Goal: Book appointment/travel/reservation

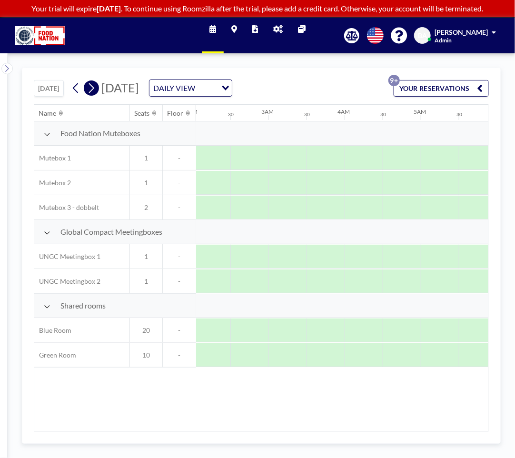
scroll to position [0, 328]
click at [90, 89] on icon at bounding box center [91, 88] width 9 height 14
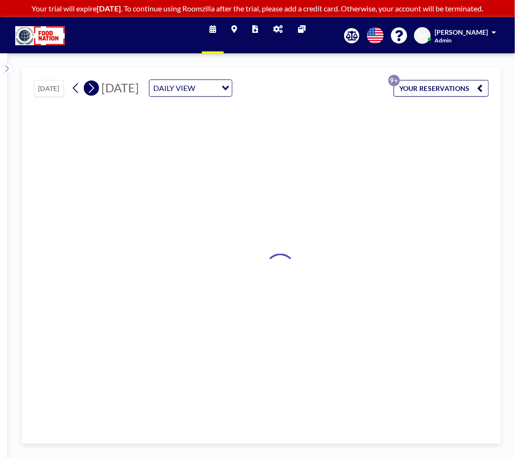
click at [90, 89] on icon at bounding box center [91, 88] width 9 height 14
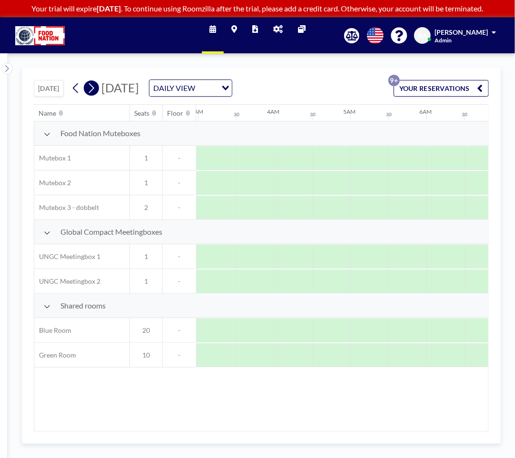
scroll to position [0, 497]
click at [90, 89] on icon at bounding box center [91, 88] width 9 height 14
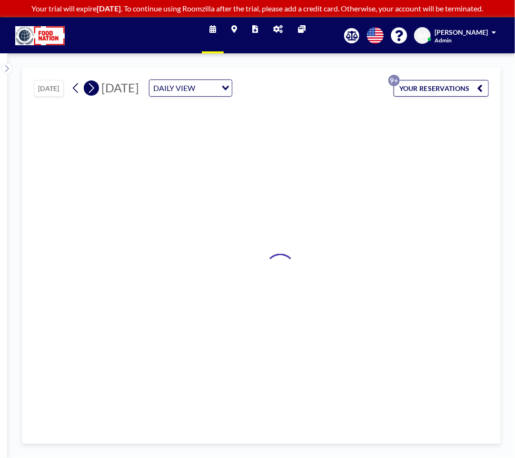
click at [90, 89] on icon at bounding box center [91, 88] width 9 height 14
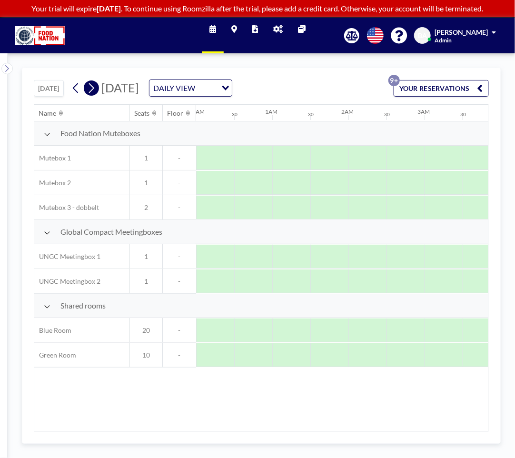
scroll to position [0, 0]
click at [90, 89] on icon at bounding box center [91, 88] width 9 height 14
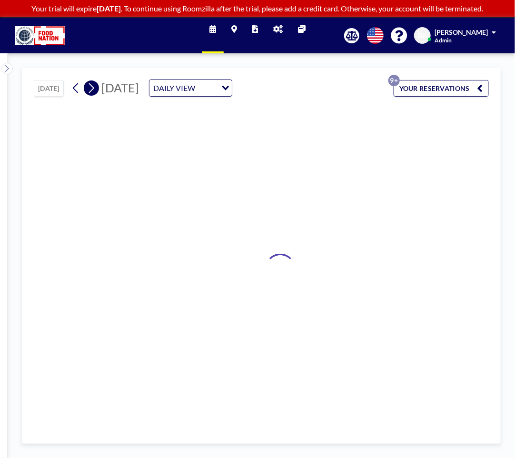
click at [90, 89] on icon at bounding box center [91, 88] width 9 height 14
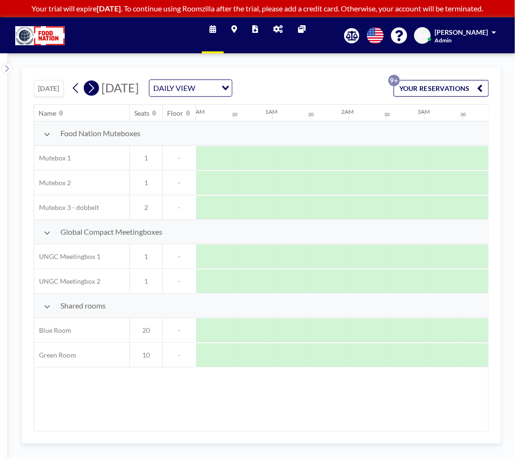
click at [90, 89] on icon at bounding box center [91, 88] width 9 height 14
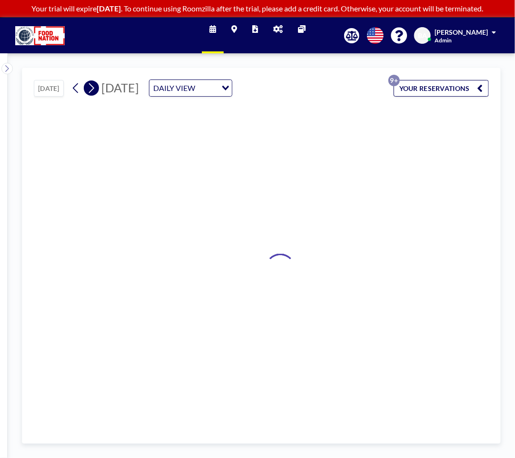
click at [90, 89] on icon at bounding box center [91, 88] width 9 height 14
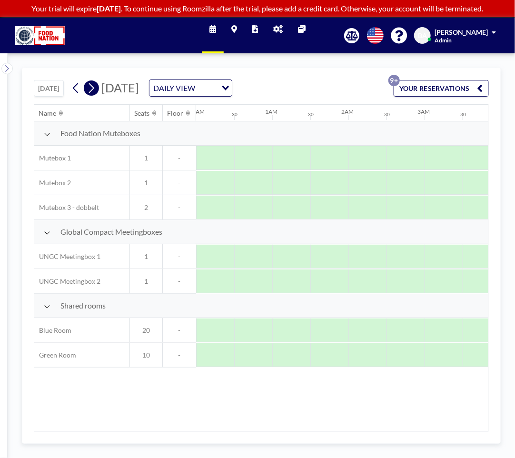
scroll to position [0, 0]
click at [90, 89] on icon at bounding box center [91, 88] width 9 height 14
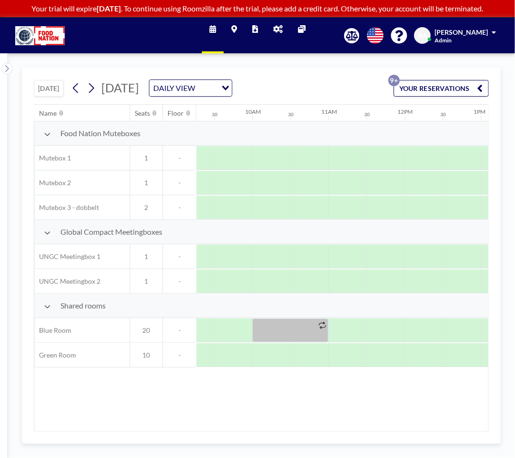
scroll to position [0, 704]
click at [413, 351] on div at bounding box center [426, 355] width 38 height 24
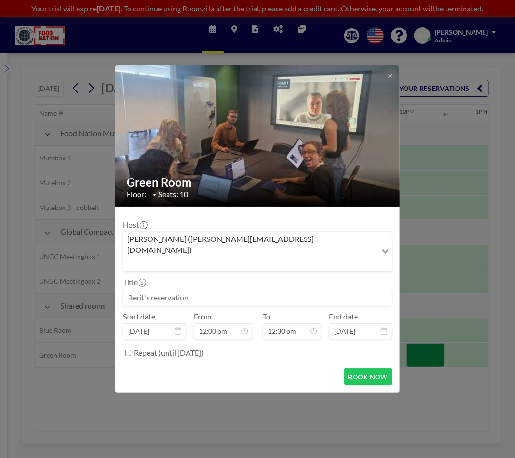
click at [155, 289] on input at bounding box center [257, 297] width 268 height 16
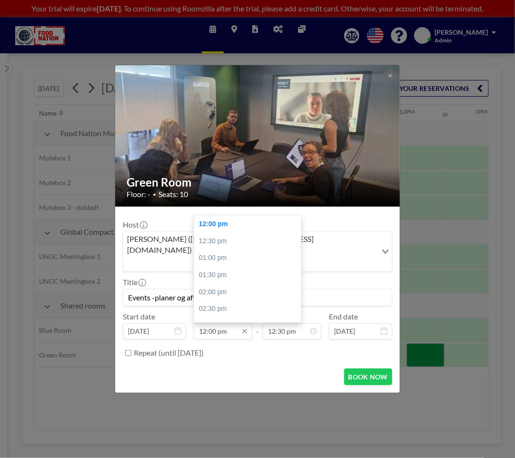
type input "Events -planer og aftaler"
click at [211, 323] on input "12:00 pm" at bounding box center [223, 331] width 59 height 16
drag, startPoint x: 209, startPoint y: 318, endPoint x: 217, endPoint y: 319, distance: 8.1
click at [217, 323] on input "12:00 pm" at bounding box center [223, 331] width 59 height 16
click at [212, 323] on input "12:00 pm" at bounding box center [223, 331] width 59 height 16
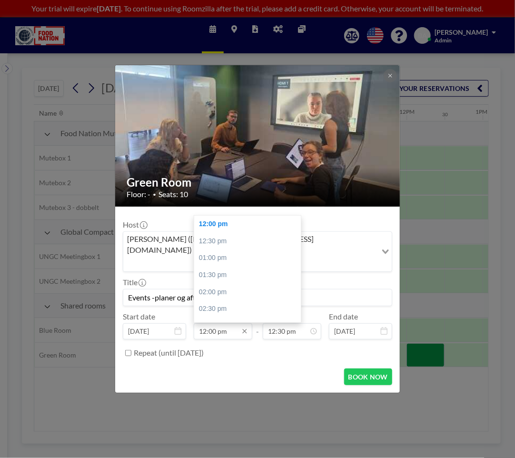
drag, startPoint x: 209, startPoint y: 318, endPoint x: 215, endPoint y: 320, distance: 6.8
click at [215, 323] on input "12:00 pm" at bounding box center [223, 331] width 59 height 16
type input "12:10 pm"
click at [280, 323] on input "12:30 pm" at bounding box center [292, 331] width 59 height 16
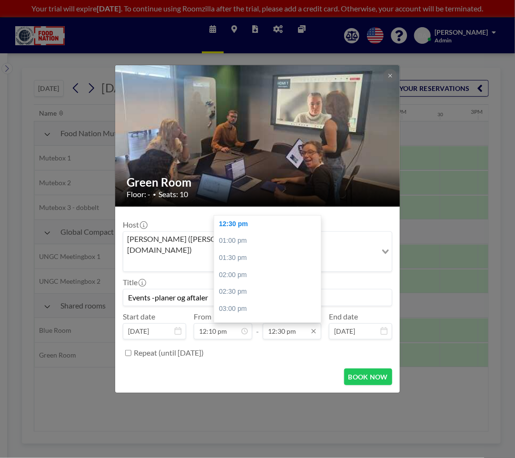
scroll to position [0, 876]
drag, startPoint x: 278, startPoint y: 316, endPoint x: 286, endPoint y: 318, distance: 8.6
click at [286, 323] on input "12:30 pm" at bounding box center [292, 331] width 59 height 16
click at [234, 232] on div "01:00 pm" at bounding box center [269, 240] width 111 height 17
type input "01:00 pm"
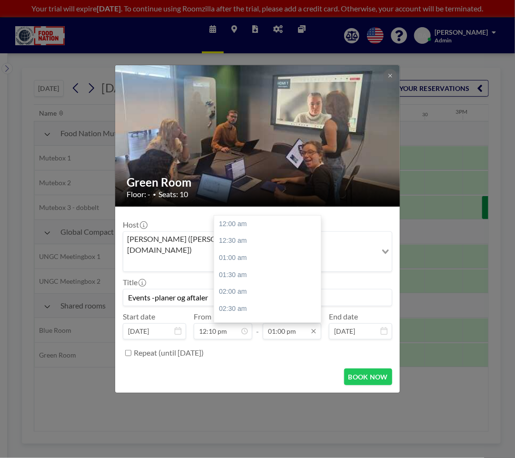
scroll to position [441, 0]
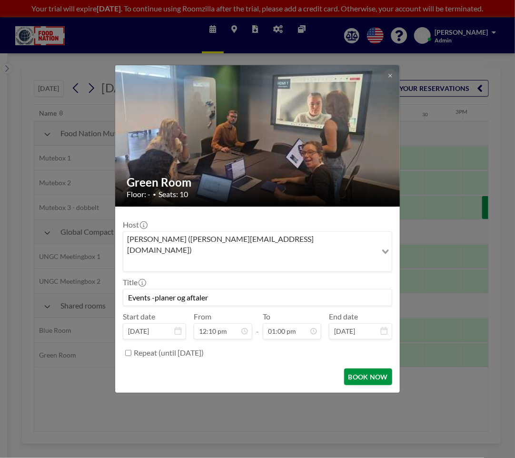
click at [368, 368] on button "BOOK NOW" at bounding box center [368, 376] width 48 height 17
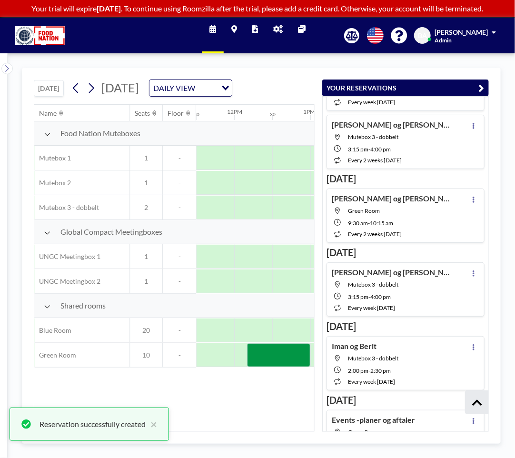
scroll to position [418, 0]
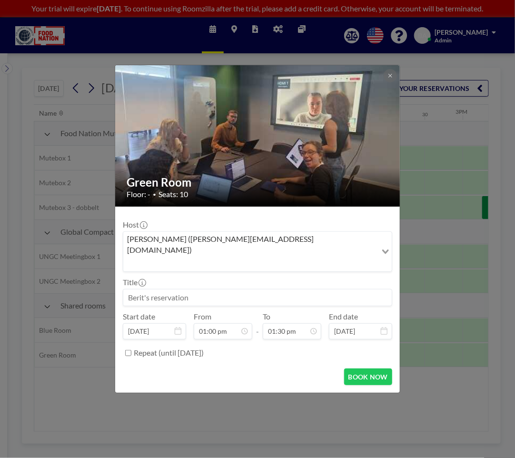
click at [166, 289] on input at bounding box center [257, 297] width 268 height 16
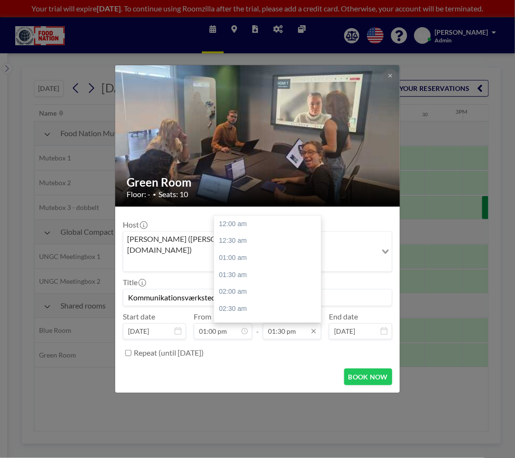
scroll to position [457, 0]
type input "Kommunikationsværksted"
click at [240, 233] on div "02:00 pm" at bounding box center [269, 241] width 111 height 17
drag, startPoint x: 278, startPoint y: 321, endPoint x: 284, endPoint y: 321, distance: 5.7
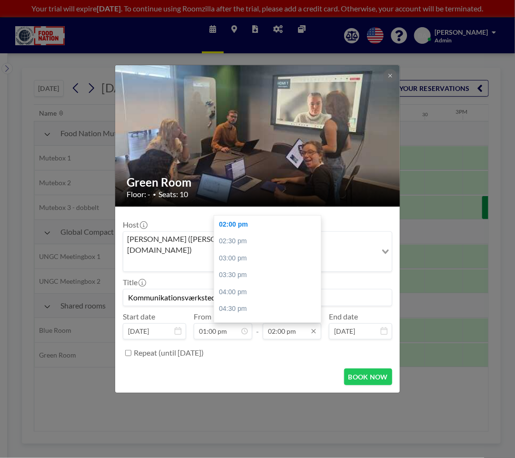
click at [284, 323] on input "02:00 pm" at bounding box center [292, 331] width 59 height 16
type input "02:15 pm"
click at [179, 327] on icon at bounding box center [178, 331] width 7 height 8
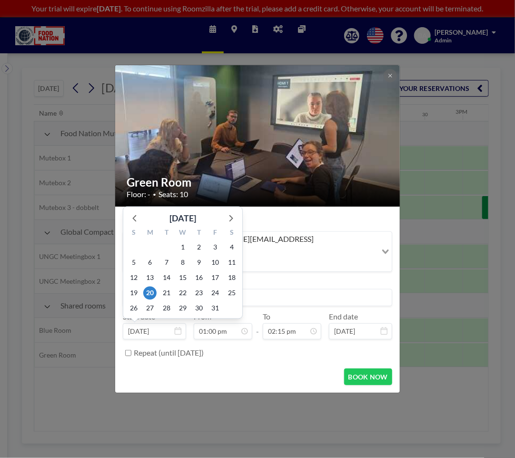
click at [148, 323] on input "[DATE]" at bounding box center [154, 331] width 63 height 16
click at [150, 271] on span "13" at bounding box center [149, 277] width 13 height 13
type input "[DATE]"
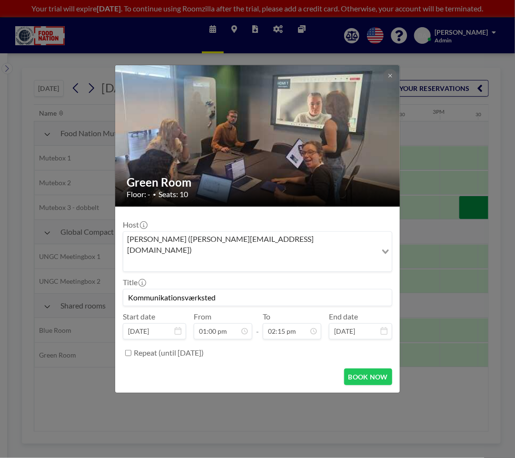
scroll to position [0, 952]
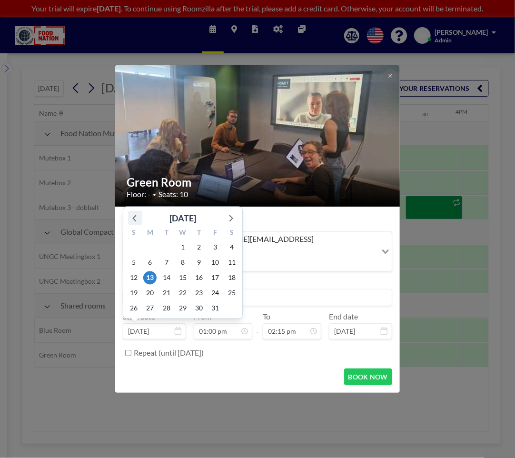
click at [137, 212] on icon at bounding box center [135, 218] width 12 height 12
click at [167, 302] on span "30" at bounding box center [166, 308] width 13 height 13
type input "[DATE]"
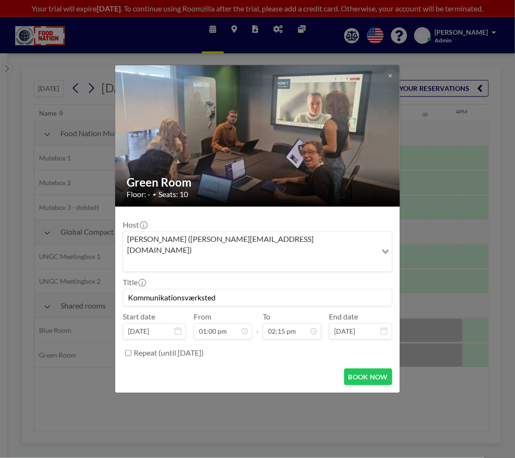
scroll to position [441, 0]
click at [128, 350] on input "Repeat (until [DATE])" at bounding box center [128, 353] width 6 height 6
checkbox input "true"
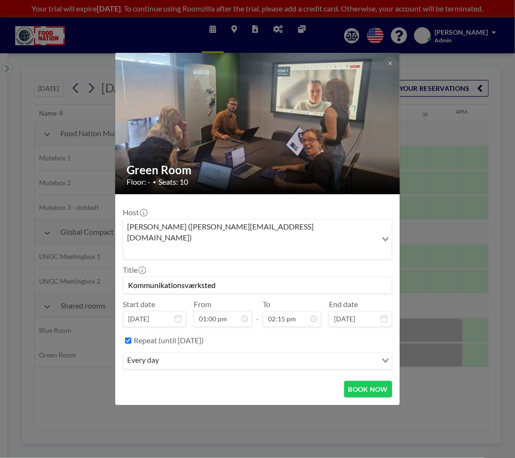
click at [305, 355] on input "Search for option" at bounding box center [269, 361] width 214 height 12
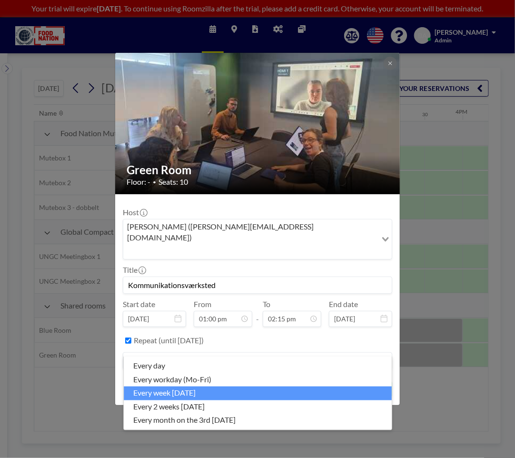
click at [168, 395] on li "every week [DATE]" at bounding box center [258, 393] width 268 height 14
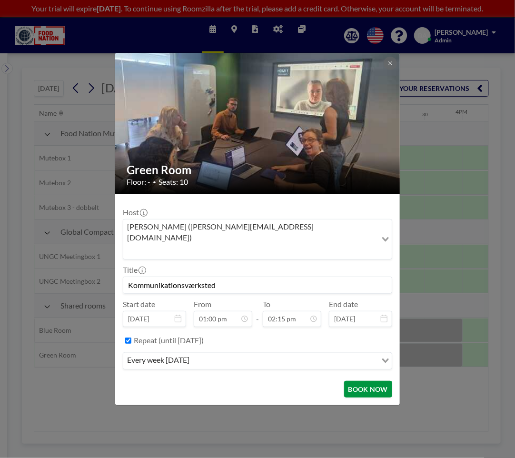
click at [371, 381] on button "BOOK NOW" at bounding box center [368, 389] width 48 height 17
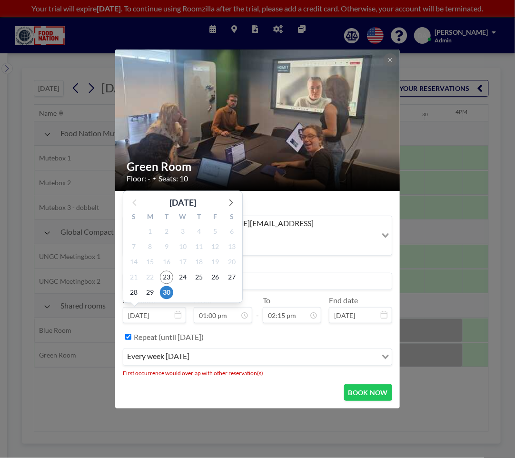
click at [154, 307] on input "[DATE]" at bounding box center [154, 315] width 63 height 16
click at [232, 196] on icon at bounding box center [230, 202] width 12 height 12
click at [149, 255] on span "13" at bounding box center [149, 261] width 13 height 13
type input "[DATE]"
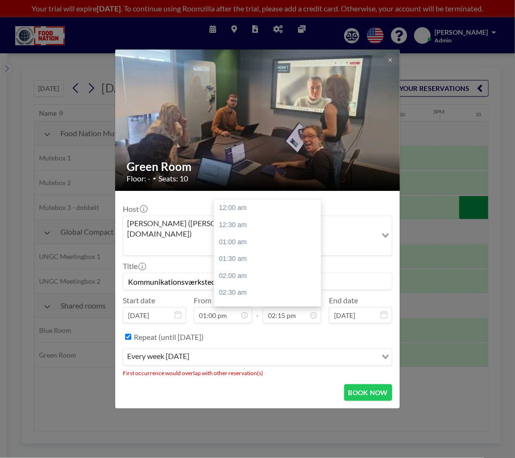
scroll to position [0, 952]
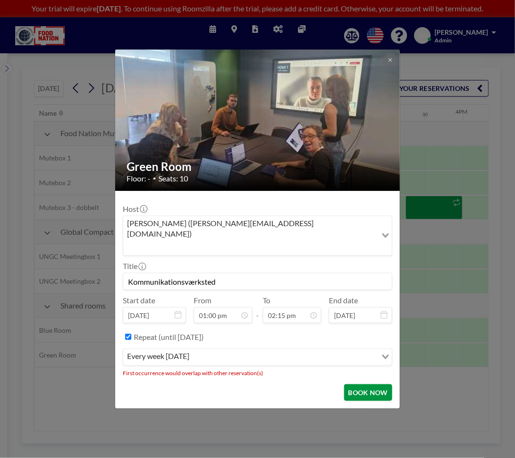
click at [373, 384] on button "BOOK NOW" at bounding box center [368, 392] width 48 height 17
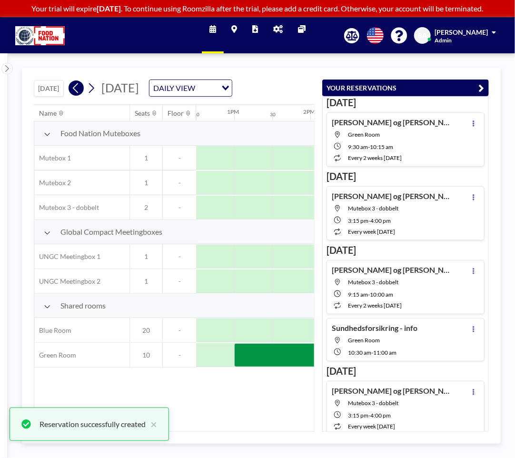
click at [75, 93] on icon at bounding box center [75, 88] width 5 height 10
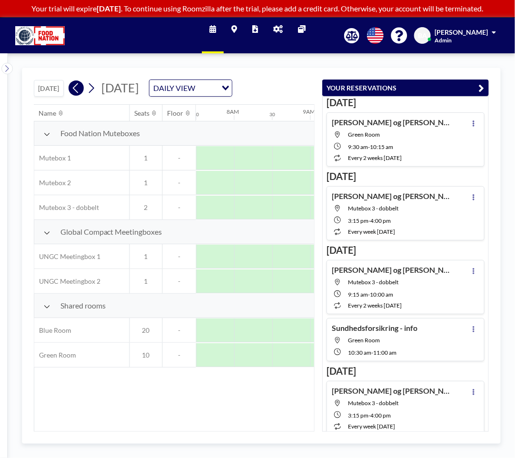
click at [75, 93] on icon at bounding box center [75, 88] width 5 height 10
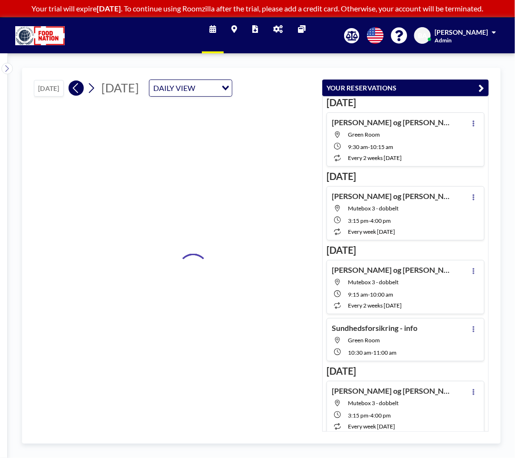
click at [75, 93] on icon at bounding box center [75, 88] width 5 height 10
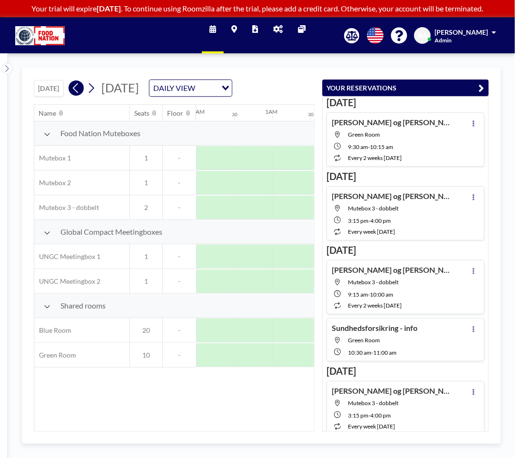
click at [75, 93] on icon at bounding box center [75, 88] width 5 height 10
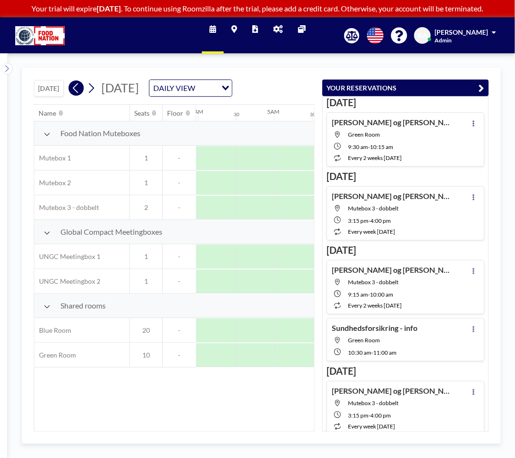
click at [75, 93] on icon at bounding box center [75, 88] width 5 height 10
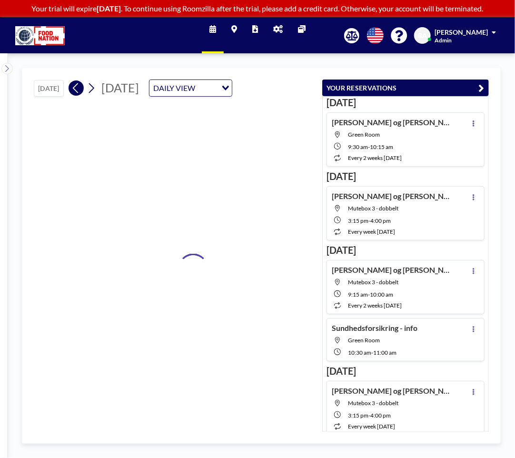
click at [75, 93] on icon at bounding box center [75, 88] width 5 height 10
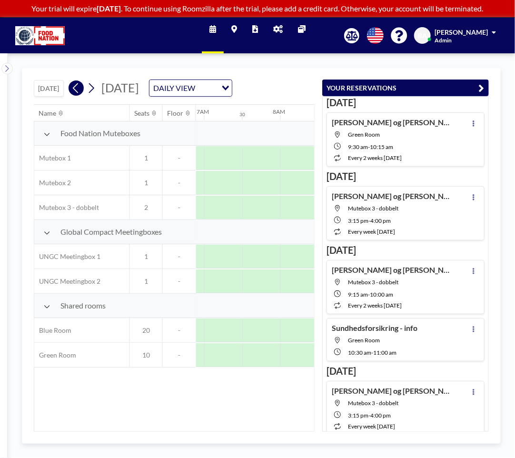
scroll to position [0, 571]
click at [76, 93] on icon at bounding box center [75, 88] width 5 height 10
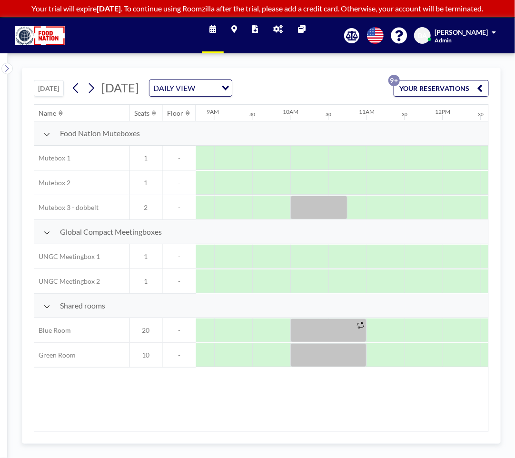
scroll to position [0, 767]
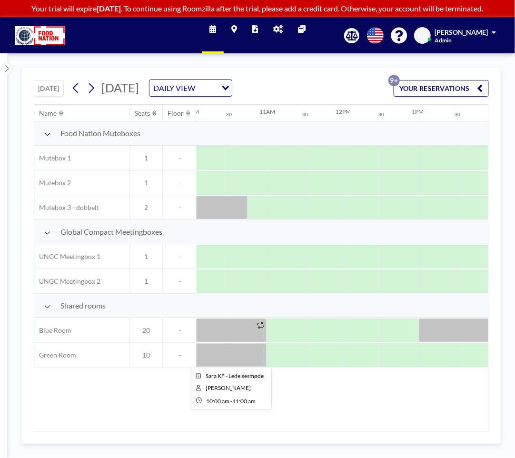
click at [222, 351] on div at bounding box center [228, 355] width 76 height 24
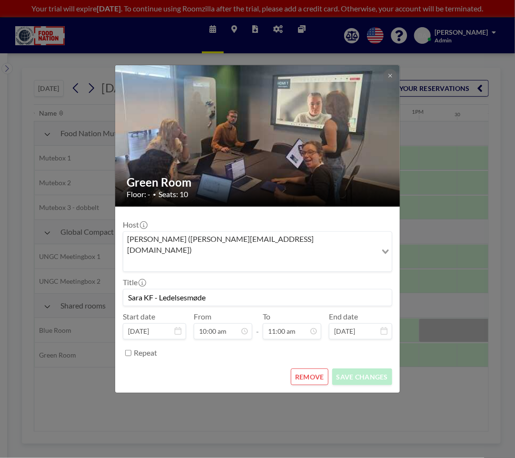
scroll to position [373, 0]
click at [251, 394] on div "Green Room Floor: - • Seats: 10 Host [PERSON_NAME] ([PERSON_NAME][EMAIL_ADDRESS…" at bounding box center [257, 229] width 515 height 458
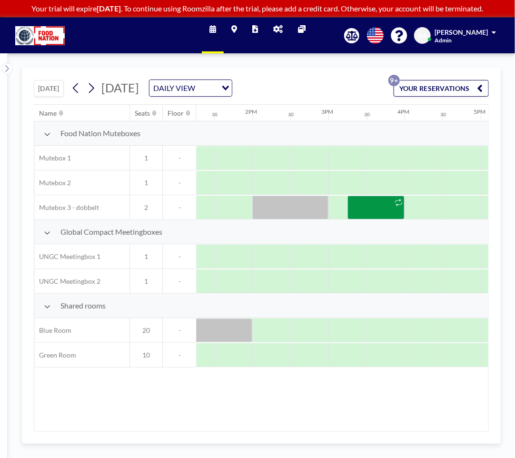
scroll to position [0, 1005]
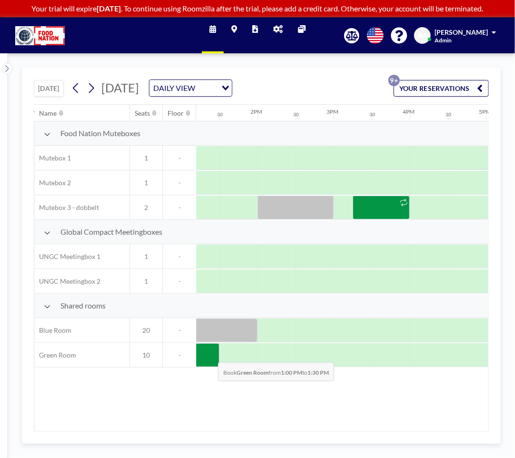
click at [211, 355] on div at bounding box center [200, 355] width 38 height 24
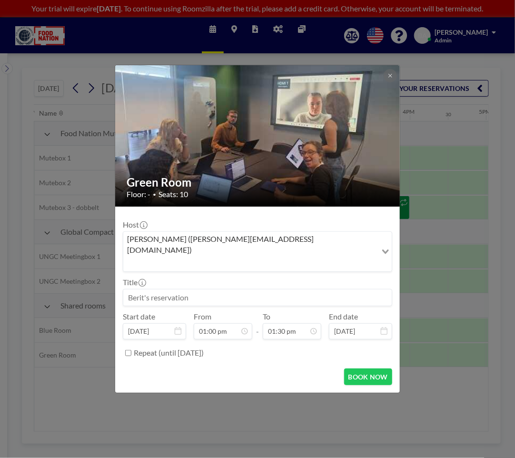
scroll to position [441, 0]
click at [180, 289] on input at bounding box center [257, 297] width 268 height 16
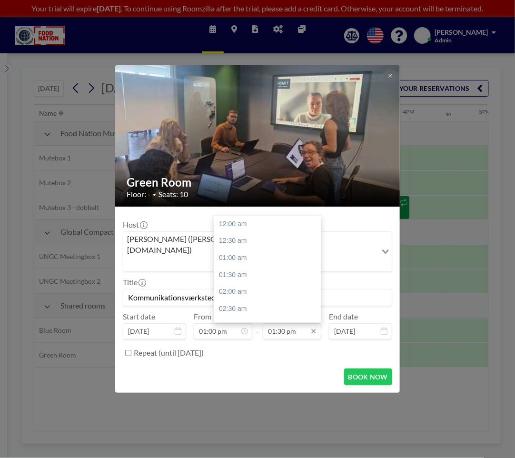
scroll to position [457, 0]
type input "Kommunikationsværksted"
click at [302, 323] on input "01:30 pm" at bounding box center [292, 331] width 59 height 16
click at [237, 233] on div "02:00 pm" at bounding box center [269, 241] width 111 height 17
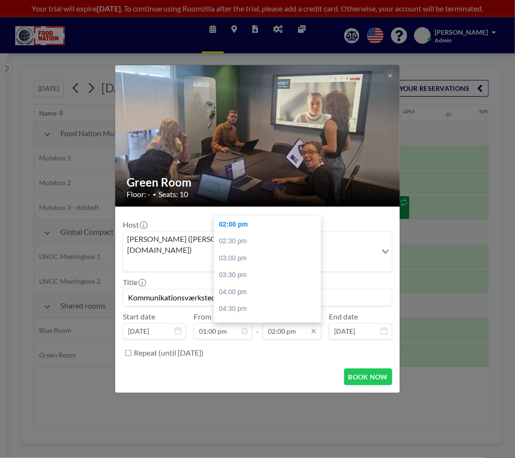
drag, startPoint x: 277, startPoint y: 316, endPoint x: 286, endPoint y: 318, distance: 9.4
click at [286, 323] on input "02:00 pm" at bounding box center [292, 331] width 59 height 16
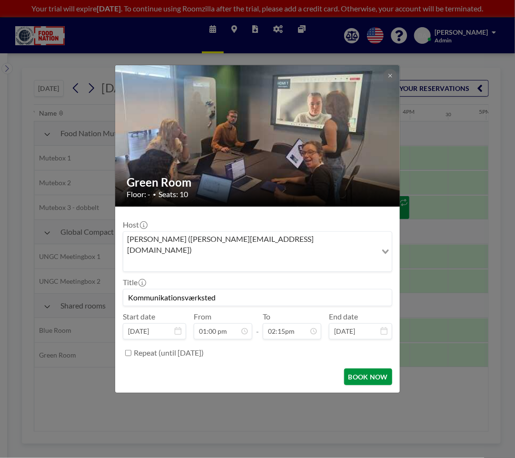
type input "02:00 pm"
click at [363, 368] on button "BOOK NOW" at bounding box center [368, 376] width 48 height 17
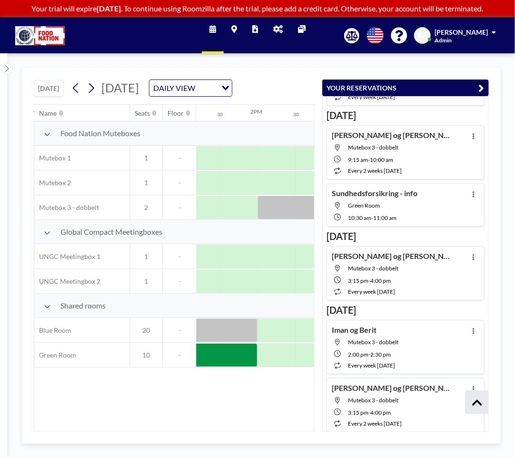
scroll to position [190, 0]
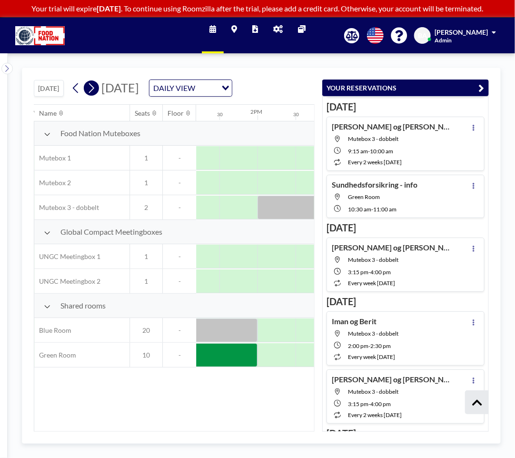
click at [90, 93] on icon at bounding box center [91, 88] width 9 height 14
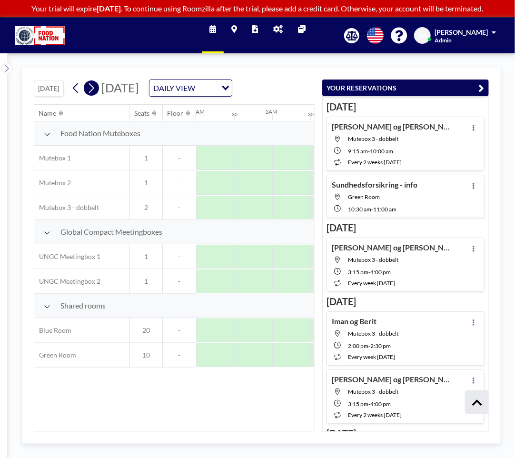
scroll to position [0, 252]
click at [90, 93] on icon at bounding box center [91, 88] width 9 height 14
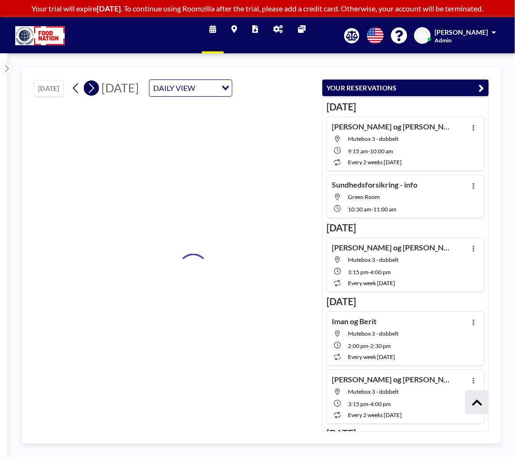
click at [90, 93] on icon at bounding box center [91, 88] width 9 height 14
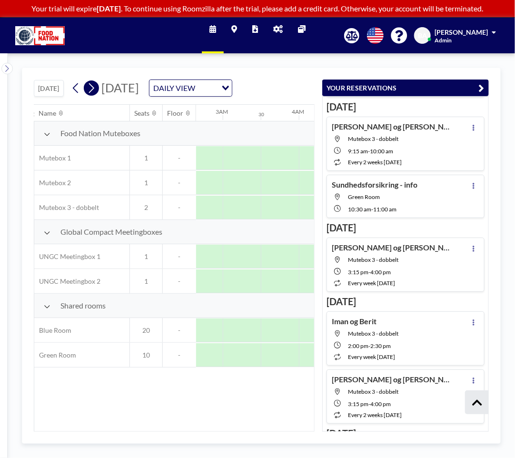
scroll to position [0, 512]
click at [90, 93] on icon at bounding box center [91, 88] width 9 height 14
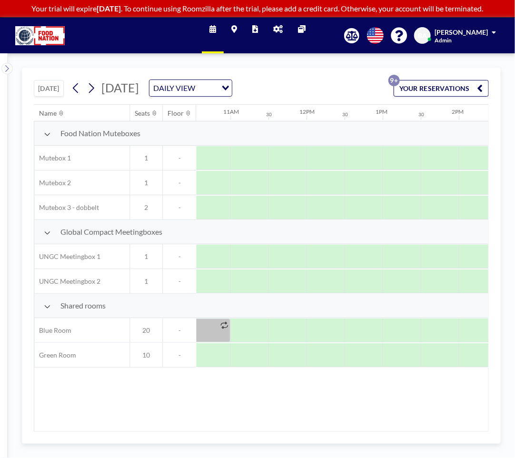
scroll to position [0, 773]
click at [92, 83] on icon at bounding box center [91, 88] width 9 height 14
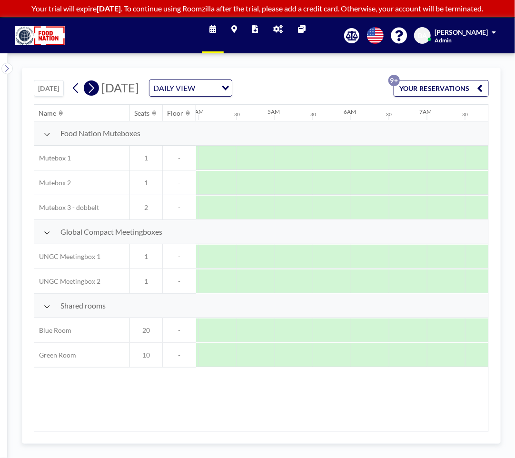
scroll to position [0, 463]
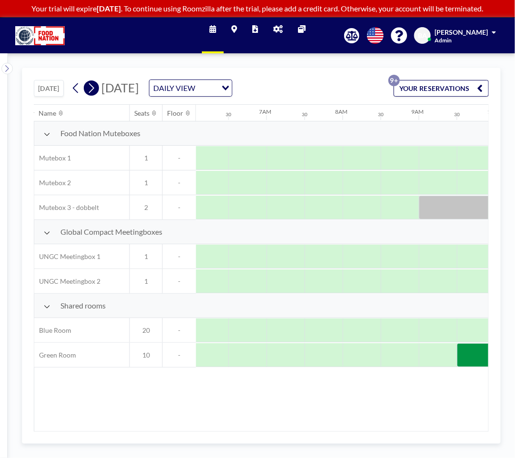
click at [92, 83] on icon at bounding box center [91, 88] width 9 height 14
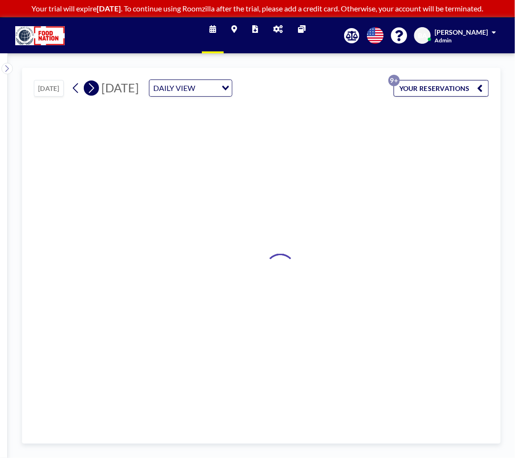
click at [92, 83] on icon at bounding box center [91, 88] width 9 height 14
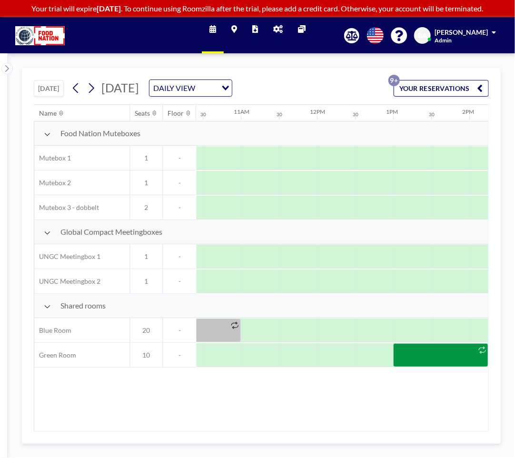
scroll to position [0, 836]
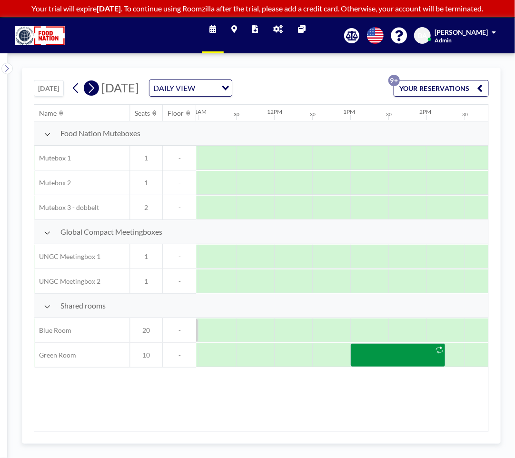
click at [94, 87] on icon at bounding box center [91, 88] width 5 height 10
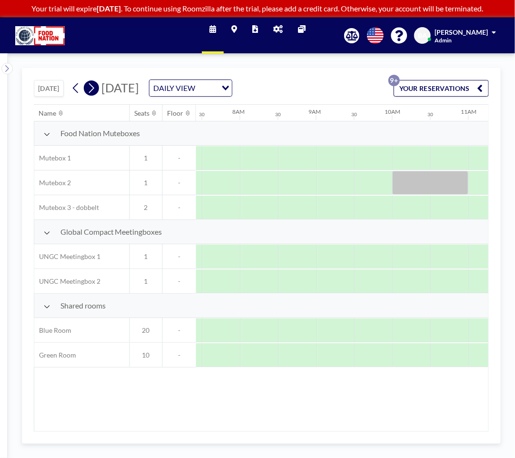
click at [94, 87] on icon at bounding box center [91, 88] width 5 height 10
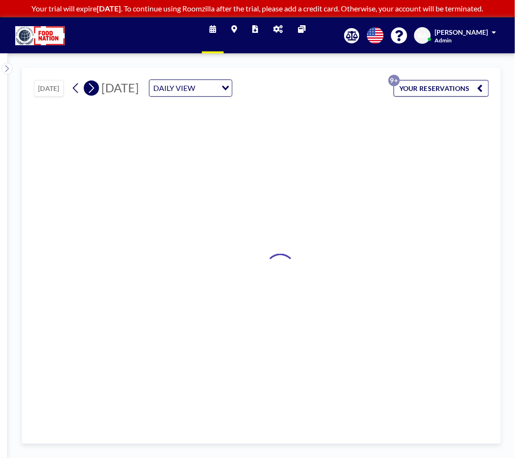
click at [94, 87] on icon at bounding box center [91, 88] width 5 height 10
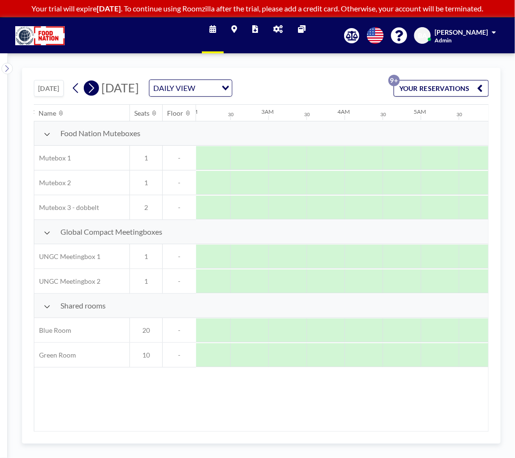
scroll to position [0, 480]
click at [94, 87] on icon at bounding box center [91, 88] width 5 height 10
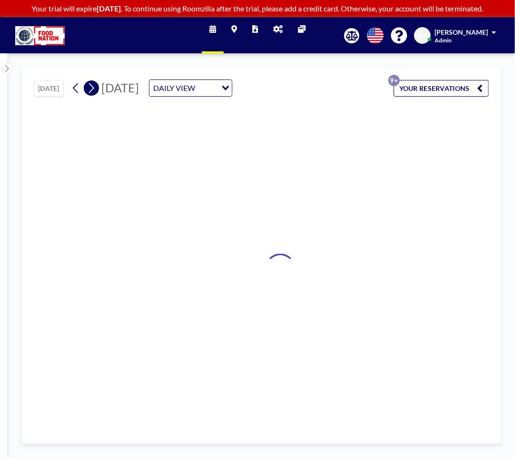
click at [94, 87] on icon at bounding box center [91, 88] width 5 height 10
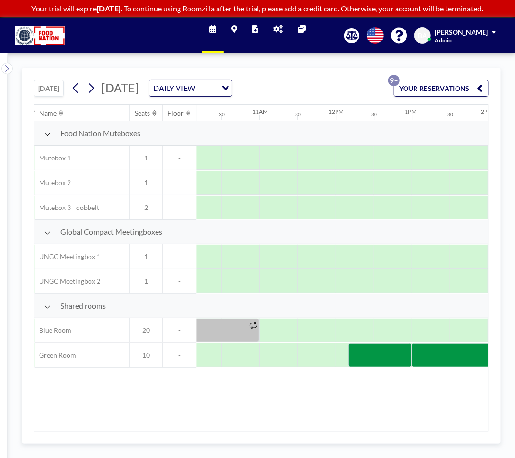
scroll to position [0, 869]
